Goal: Information Seeking & Learning: Learn about a topic

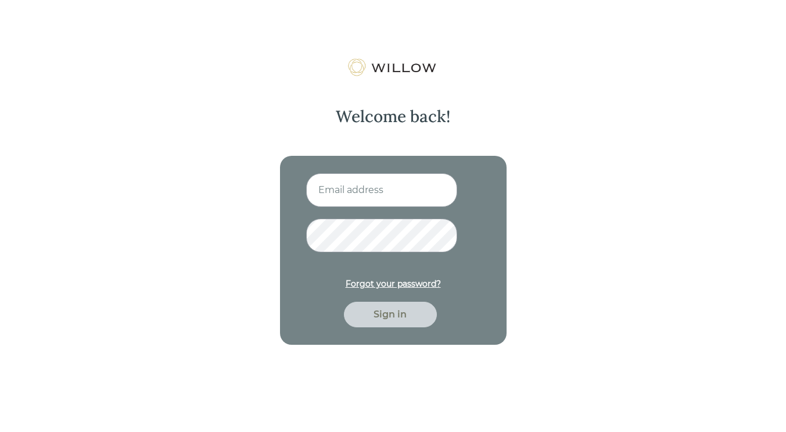
type input "[EMAIL_ADDRESS][DOMAIN_NAME]"
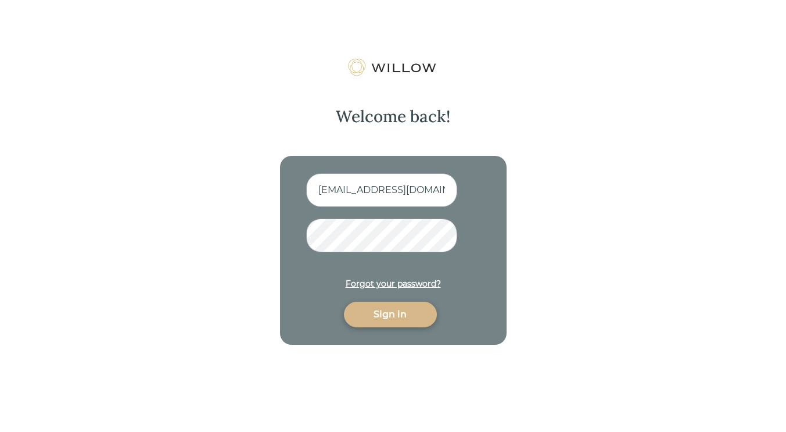
click at [396, 315] on div "Sign in" at bounding box center [390, 314] width 66 height 14
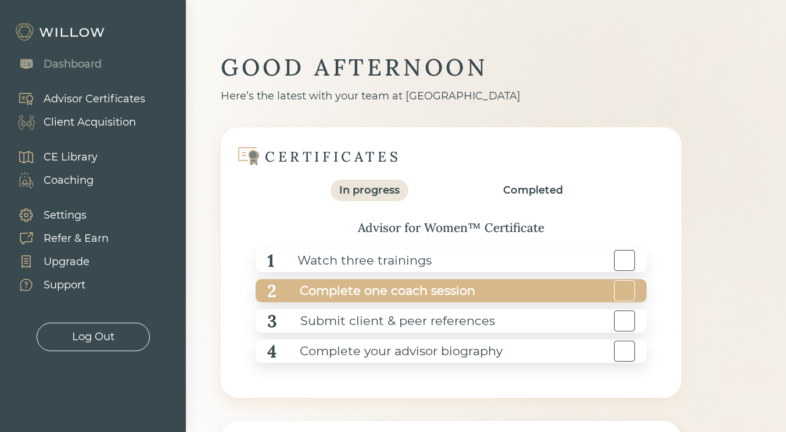
click at [616, 288] on div at bounding box center [624, 290] width 21 height 21
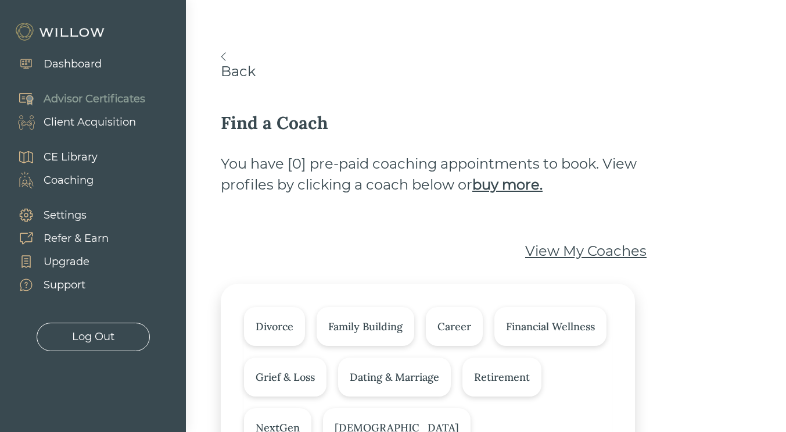
click at [87, 65] on div "Dashboard" at bounding box center [73, 64] width 58 height 16
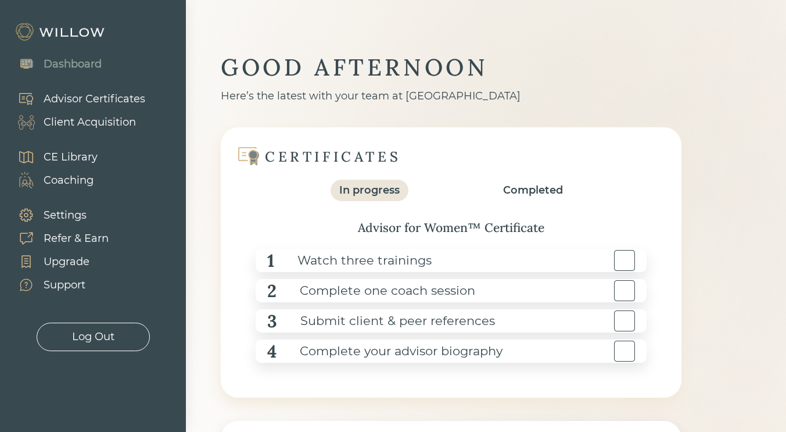
click at [86, 156] on div "CE Library" at bounding box center [71, 157] width 54 height 16
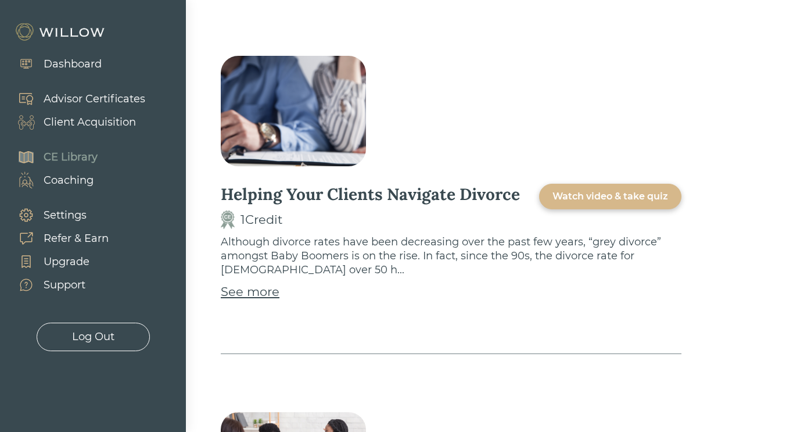
scroll to position [1278, 0]
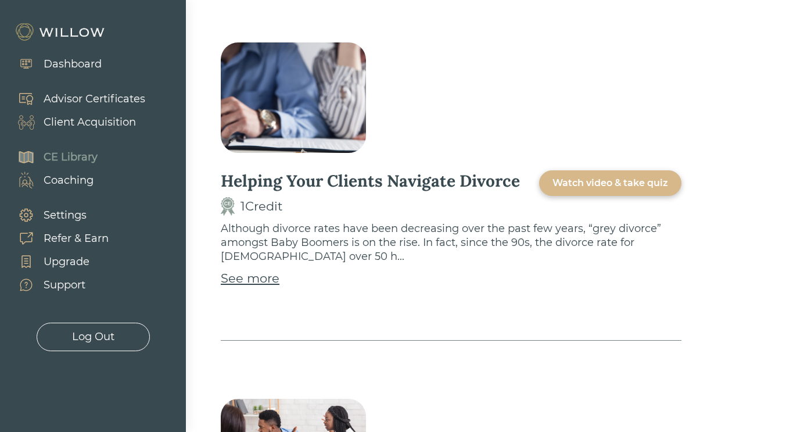
click at [127, 103] on div "Advisor Certificates" at bounding box center [95, 99] width 102 height 16
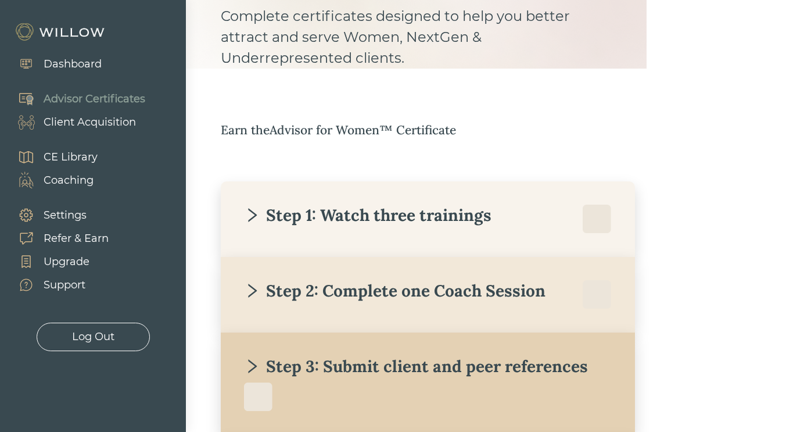
scroll to position [116, 0]
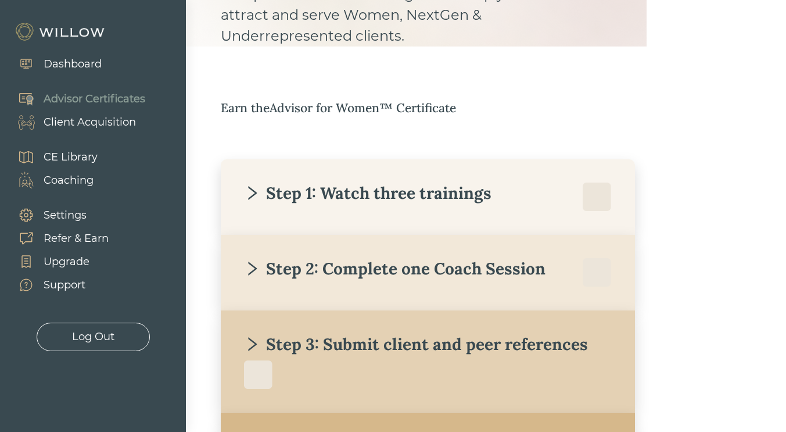
click at [407, 189] on div "Step 1: Watch three trainings" at bounding box center [367, 192] width 247 height 21
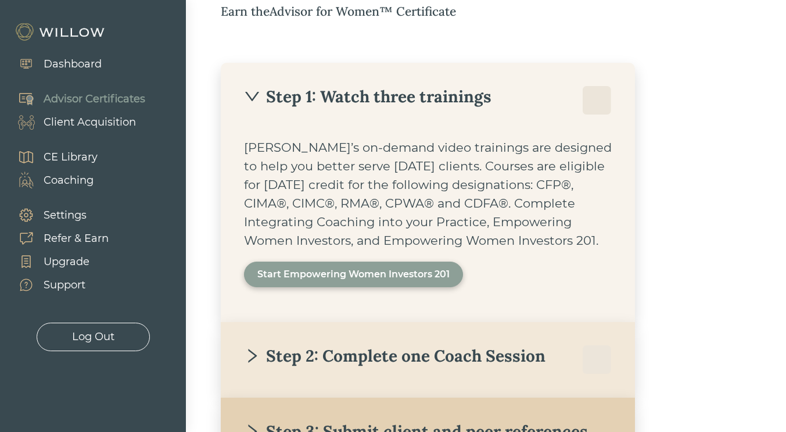
scroll to position [232, 0]
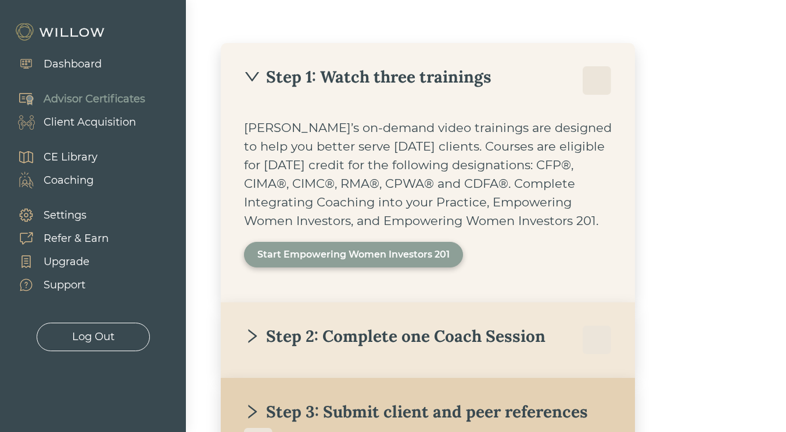
click at [391, 248] on div "Start Empowering Women Investors 201" at bounding box center [353, 254] width 192 height 14
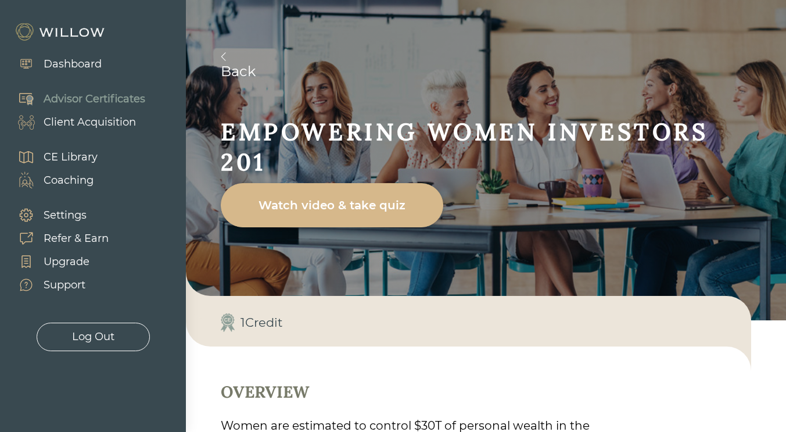
click at [362, 195] on div "Watch video & take quiz" at bounding box center [332, 205] width 196 height 33
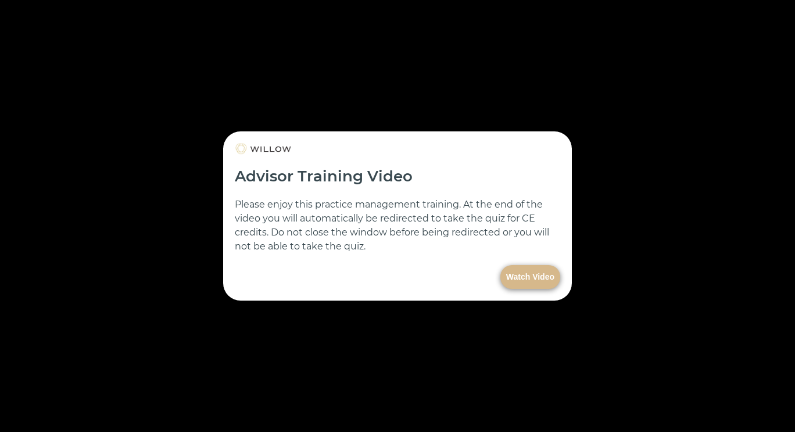
click at [548, 270] on button "Watch Video" at bounding box center [530, 277] width 60 height 24
